Goal: Find specific page/section: Find specific page/section

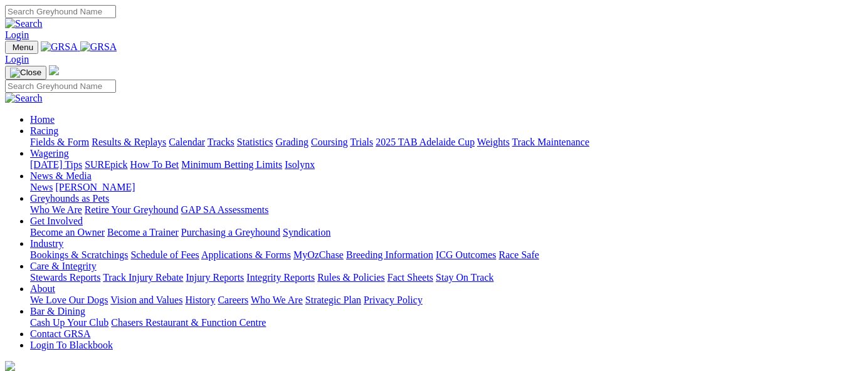
scroll to position [483, 0]
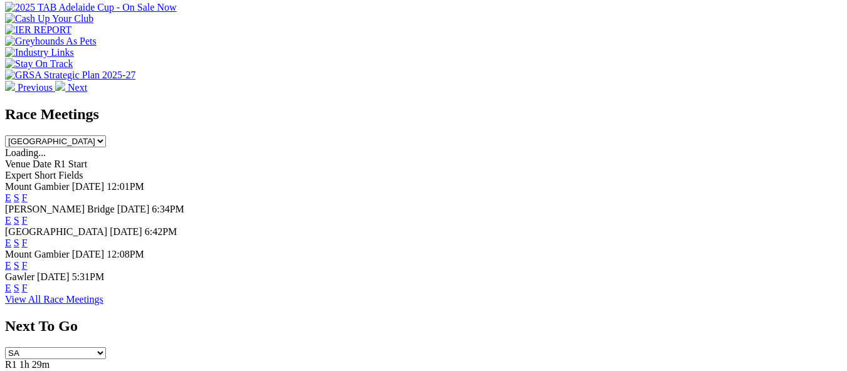
click at [28, 283] on link "F" at bounding box center [25, 288] width 6 height 11
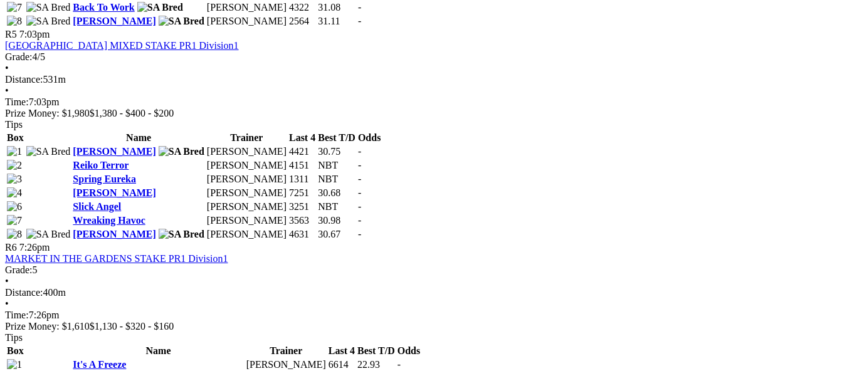
scroll to position [1455, 0]
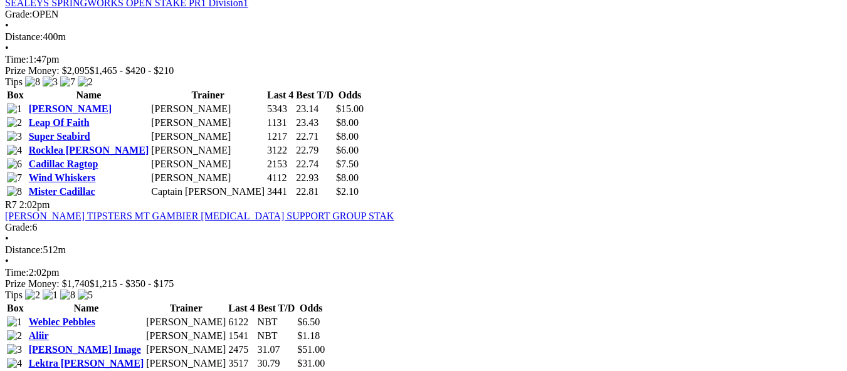
scroll to position [1706, 0]
